Goal: Information Seeking & Learning: Find specific fact

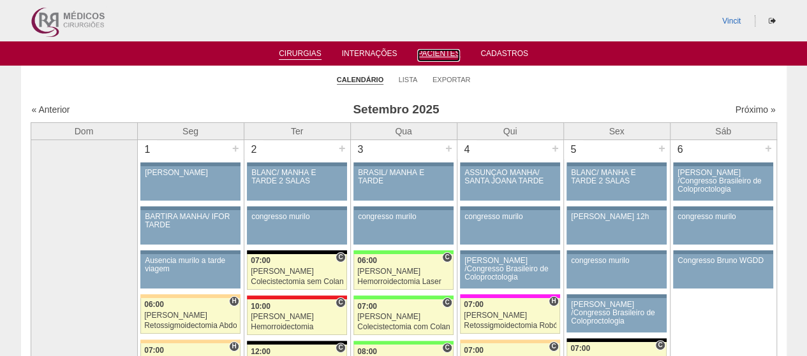
drag, startPoint x: 425, startPoint y: 55, endPoint x: 387, endPoint y: 119, distance: 74.6
click at [425, 55] on link "Pacientes" at bounding box center [438, 55] width 43 height 13
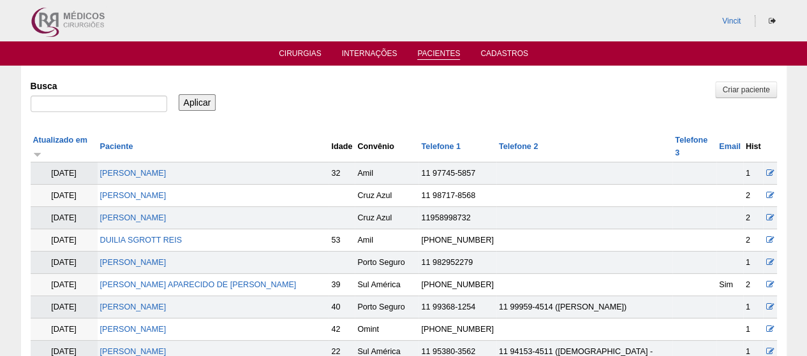
click at [124, 118] on div at bounding box center [99, 107] width 136 height 23
click at [125, 109] on input "Busca" at bounding box center [99, 104] width 136 height 17
type input "[PERSON_NAME] [PERSON_NAME]"
click at [179, 98] on input "Aplicar" at bounding box center [198, 102] width 38 height 17
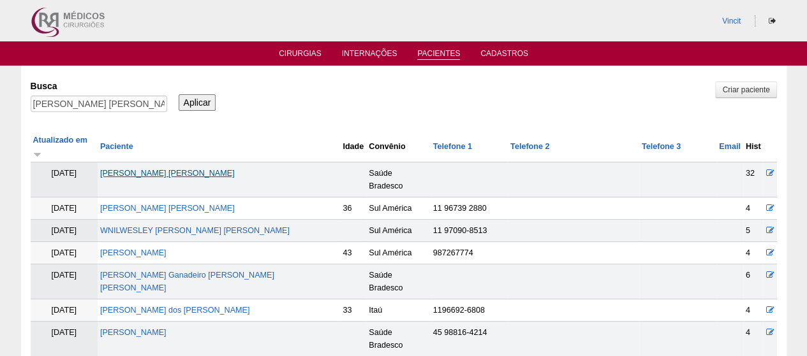
click at [189, 169] on link "Vanessa granadeiro Martins Diniz" at bounding box center [167, 173] width 135 height 9
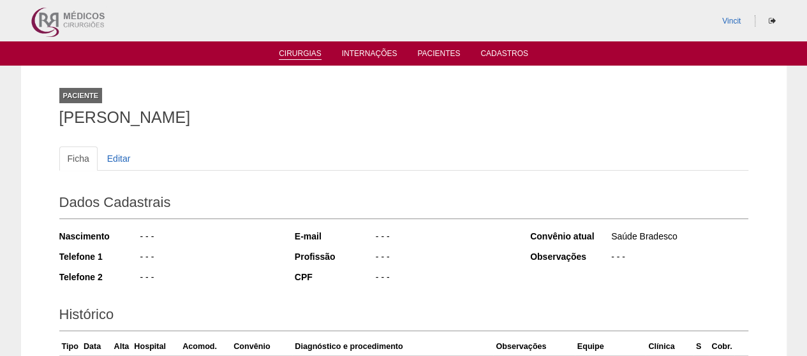
click at [306, 51] on link "Cirurgias" at bounding box center [300, 54] width 43 height 11
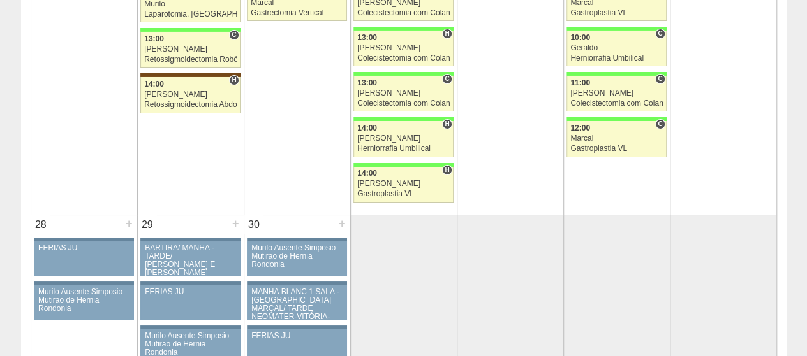
scroll to position [2295, 0]
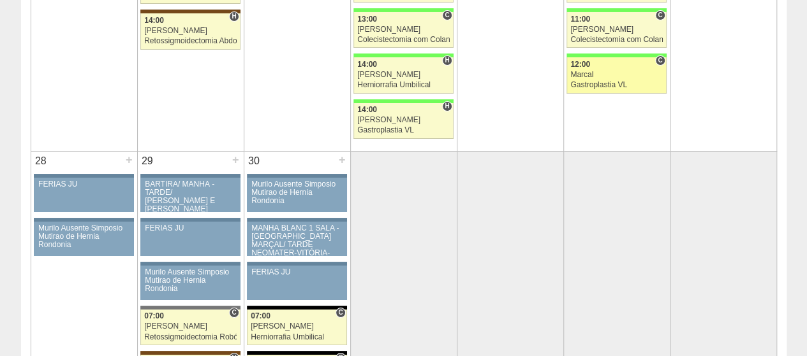
scroll to position [2550, 0]
